Goal: Check status: Check status

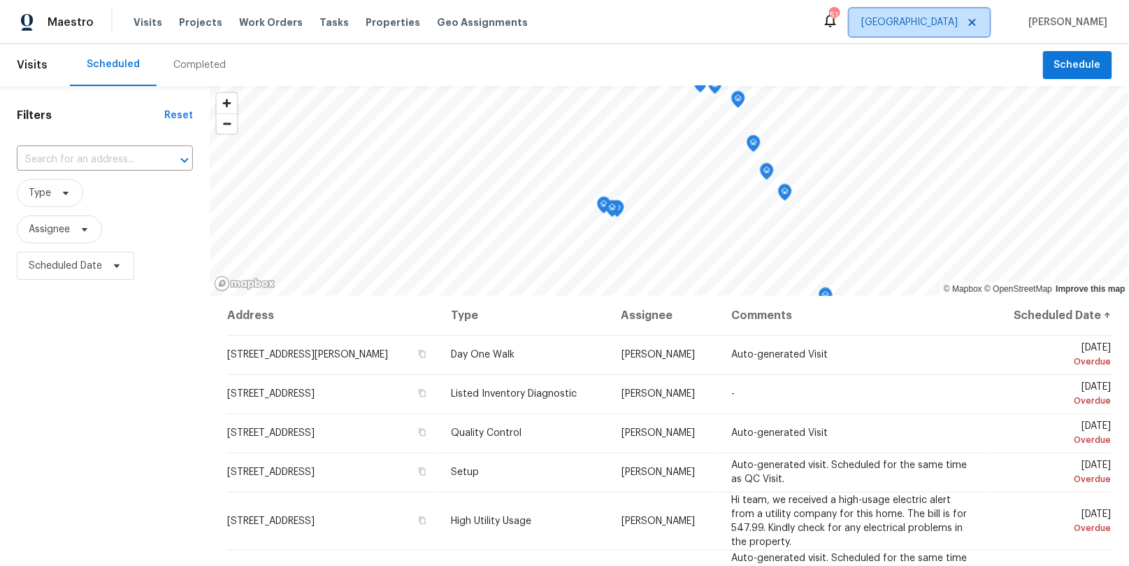
click at [958, 17] on span "[GEOGRAPHIC_DATA]" at bounding box center [910, 22] width 97 height 14
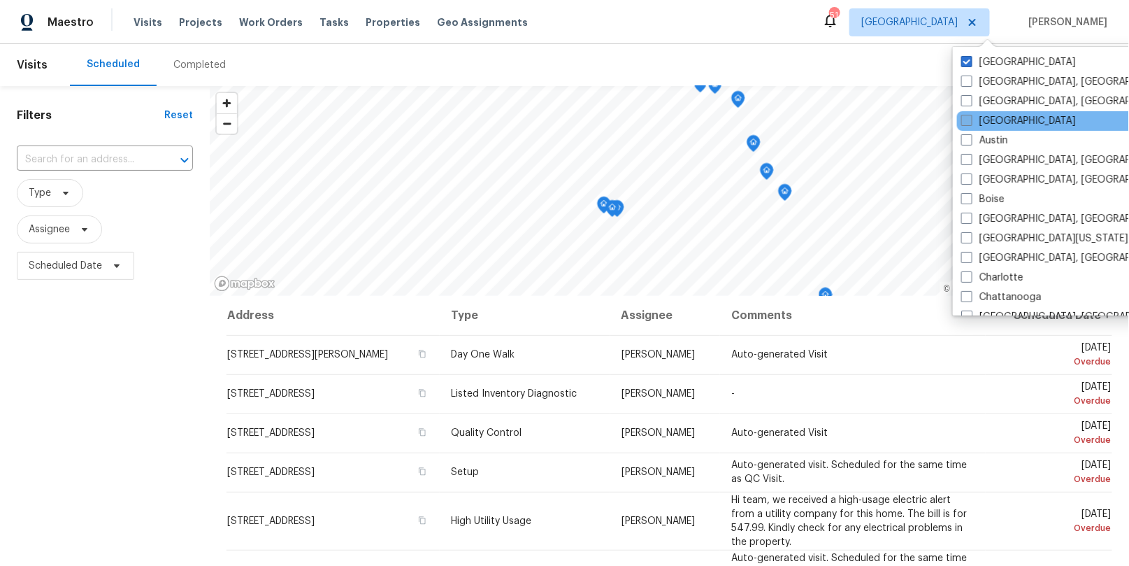
click at [980, 123] on label "[GEOGRAPHIC_DATA]" at bounding box center [1019, 121] width 115 height 14
click at [971, 123] on input "[GEOGRAPHIC_DATA]" at bounding box center [966, 118] width 9 height 9
checkbox input "true"
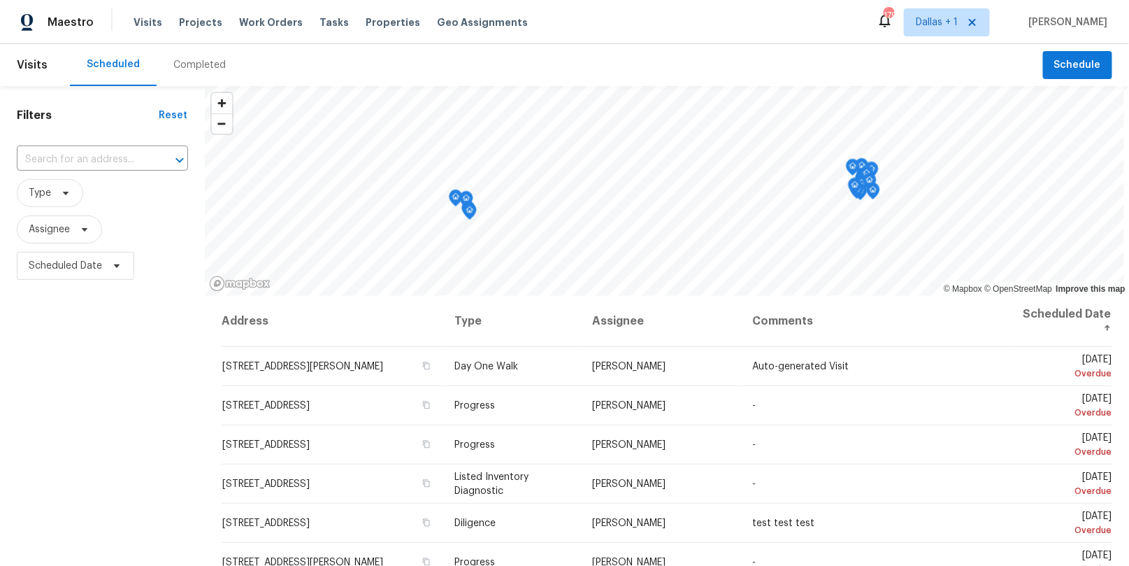
click at [180, 71] on div "Completed" at bounding box center [199, 65] width 52 height 14
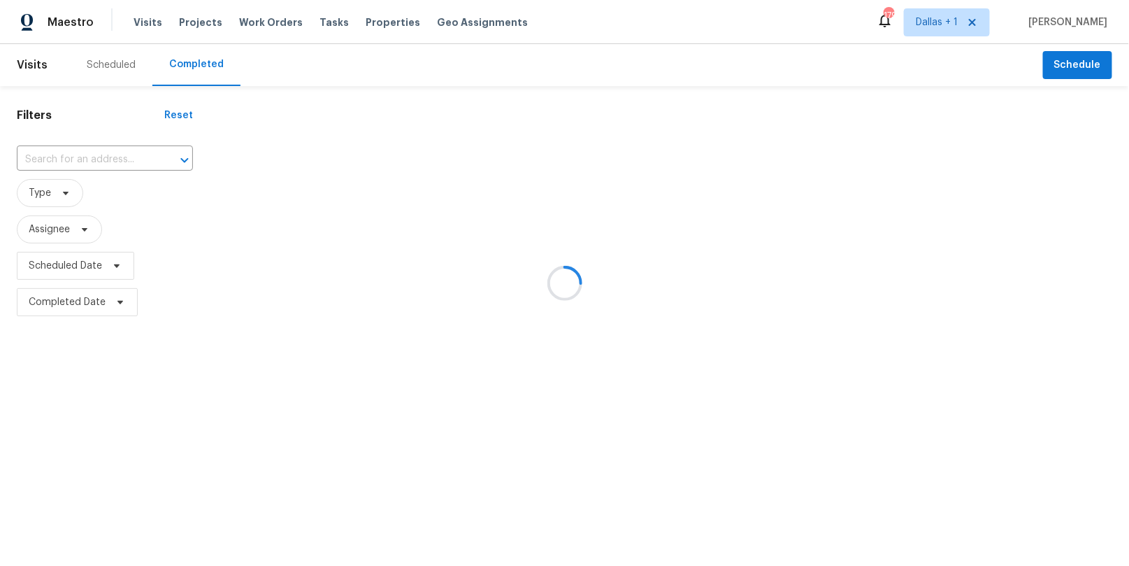
click at [99, 157] on div at bounding box center [564, 283] width 1129 height 566
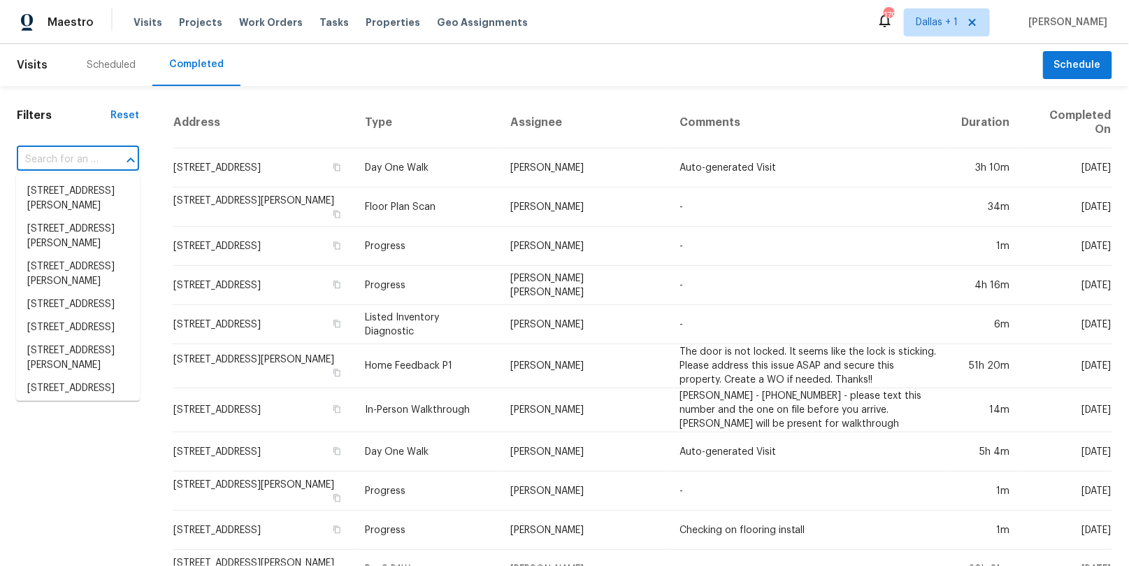
click at [99, 157] on input "text" at bounding box center [58, 160] width 83 height 22
paste input "[STREET_ADDRESS]"
type input "[STREET_ADDRESS]"
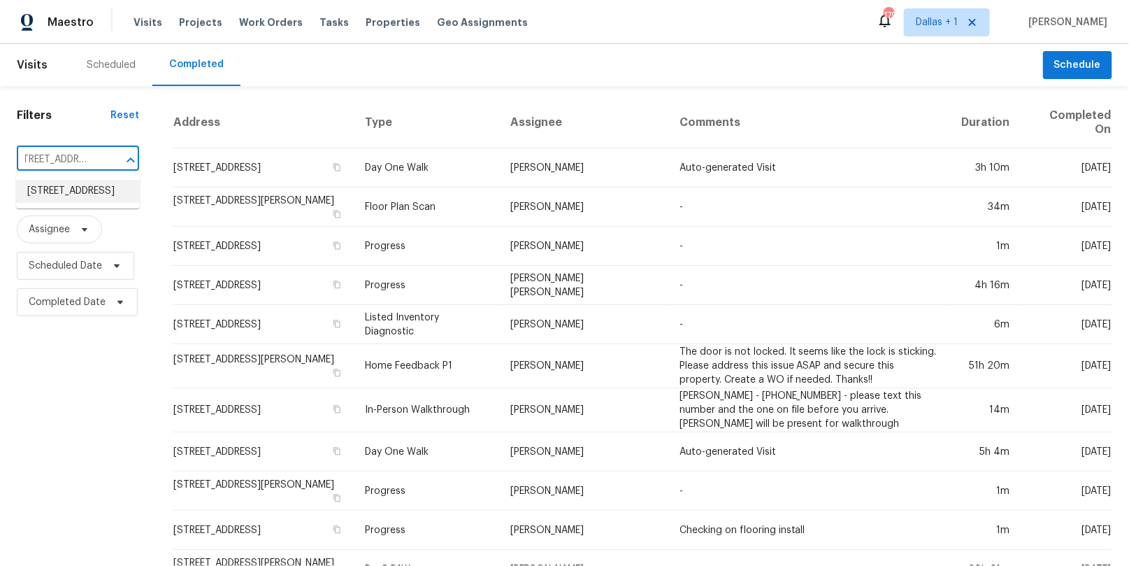
click at [85, 189] on li "[STREET_ADDRESS]" at bounding box center [78, 191] width 124 height 23
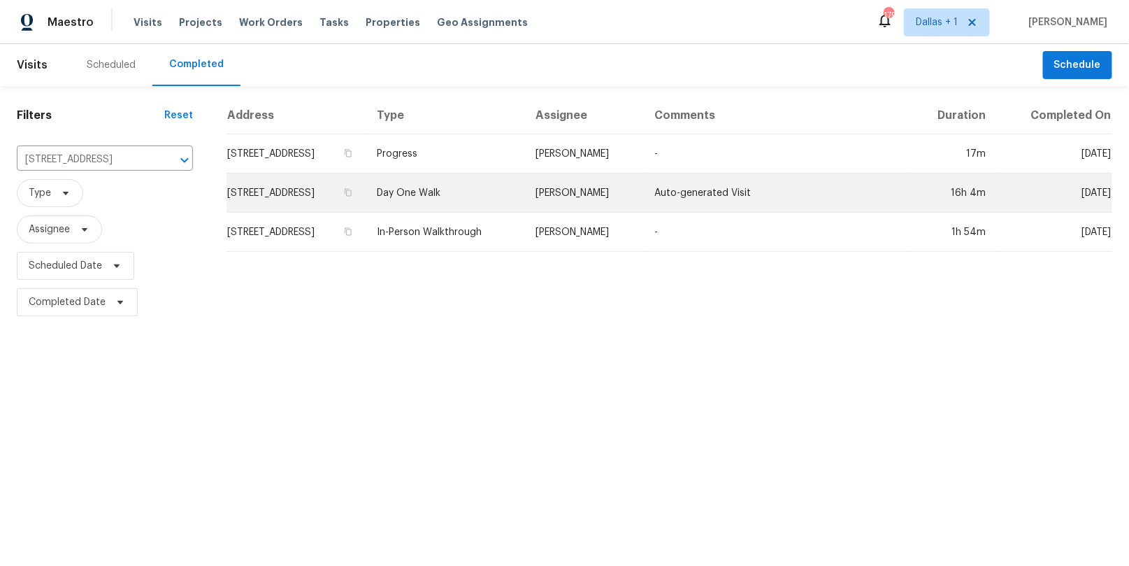
click at [521, 201] on td "Day One Walk" at bounding box center [445, 192] width 159 height 39
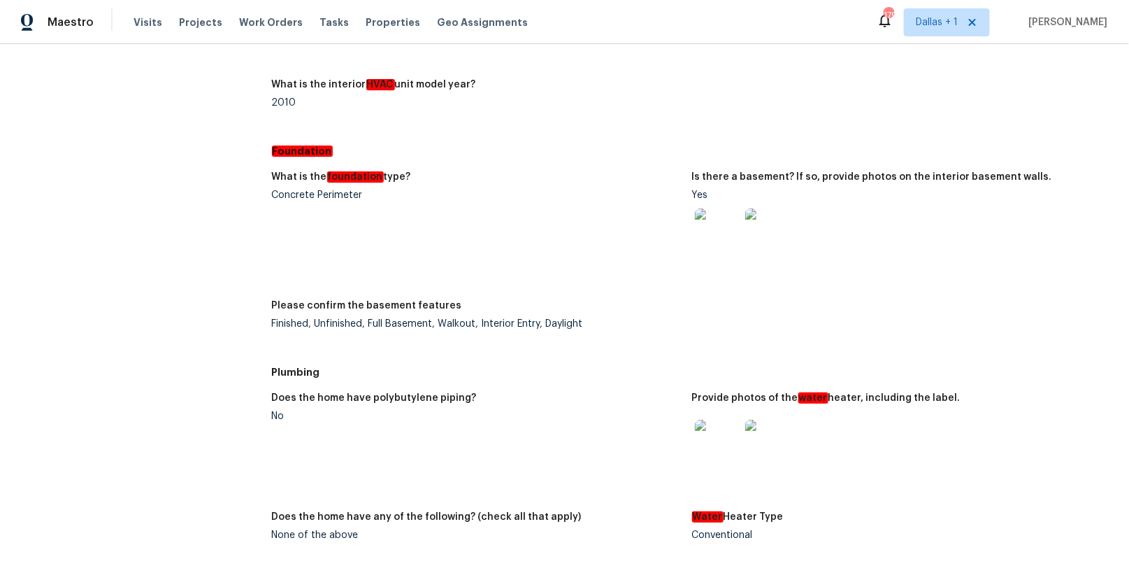
scroll to position [1920, 0]
